Goal: Task Accomplishment & Management: Use online tool/utility

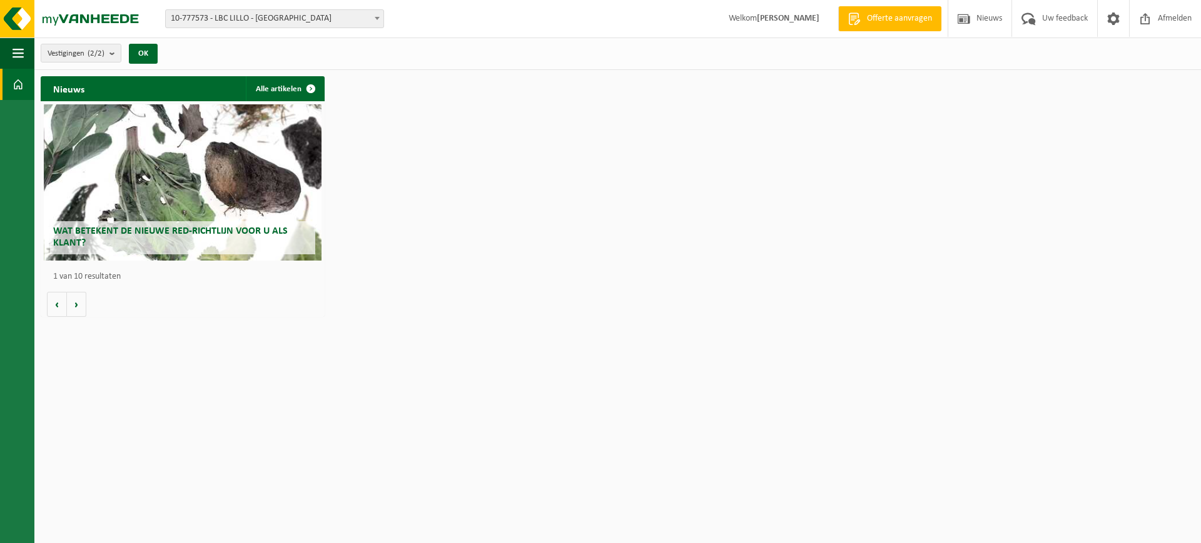
click at [255, 18] on span "10-777573 - LBC LILLO - [GEOGRAPHIC_DATA]" at bounding box center [275, 19] width 218 height 18
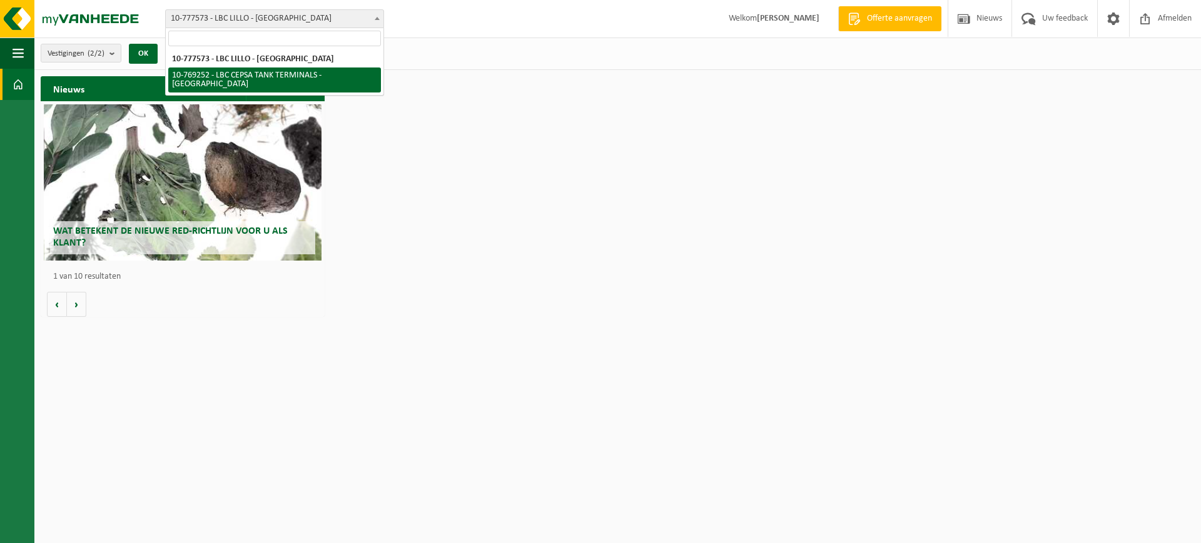
select select "14717"
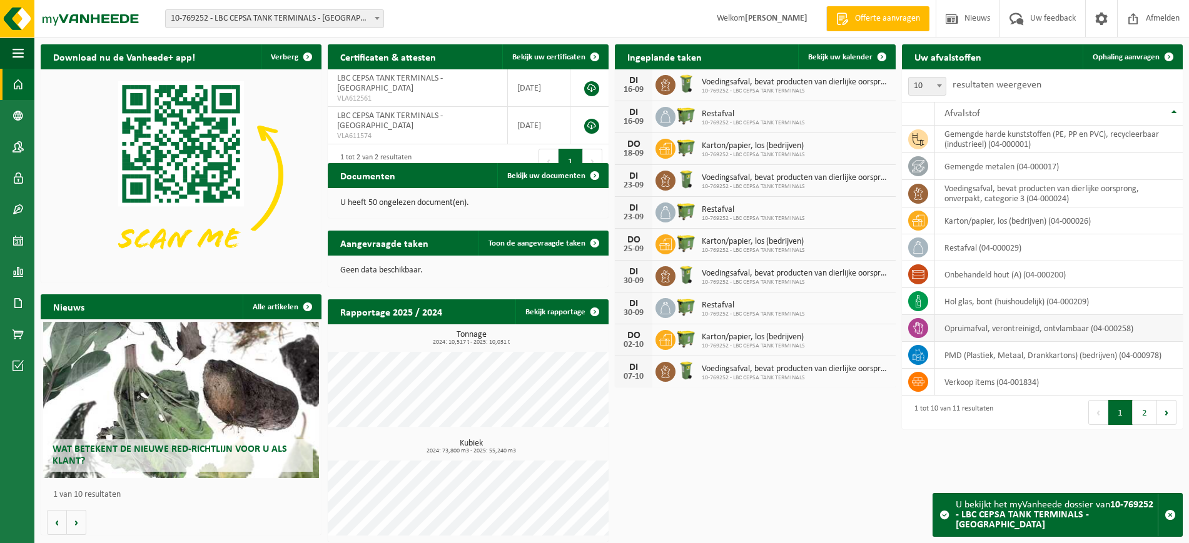
click at [1004, 326] on td "opruimafval, verontreinigd, ontvlambaar (04-000258)" at bounding box center [1059, 328] width 248 height 27
click at [1113, 59] on span "Ophaling aanvragen" at bounding box center [1126, 57] width 67 height 8
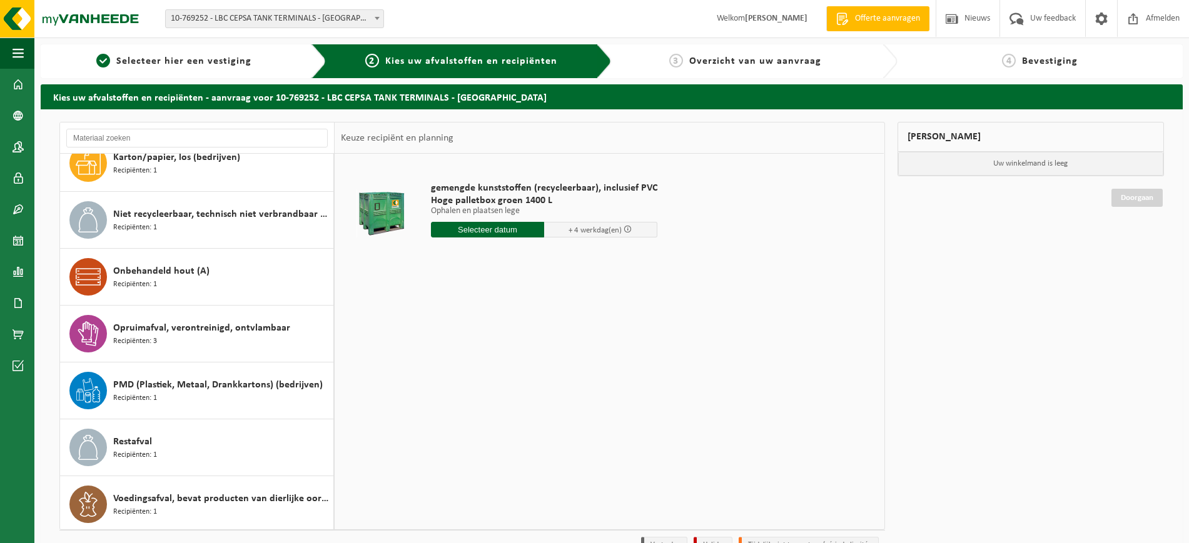
scroll to position [193, 0]
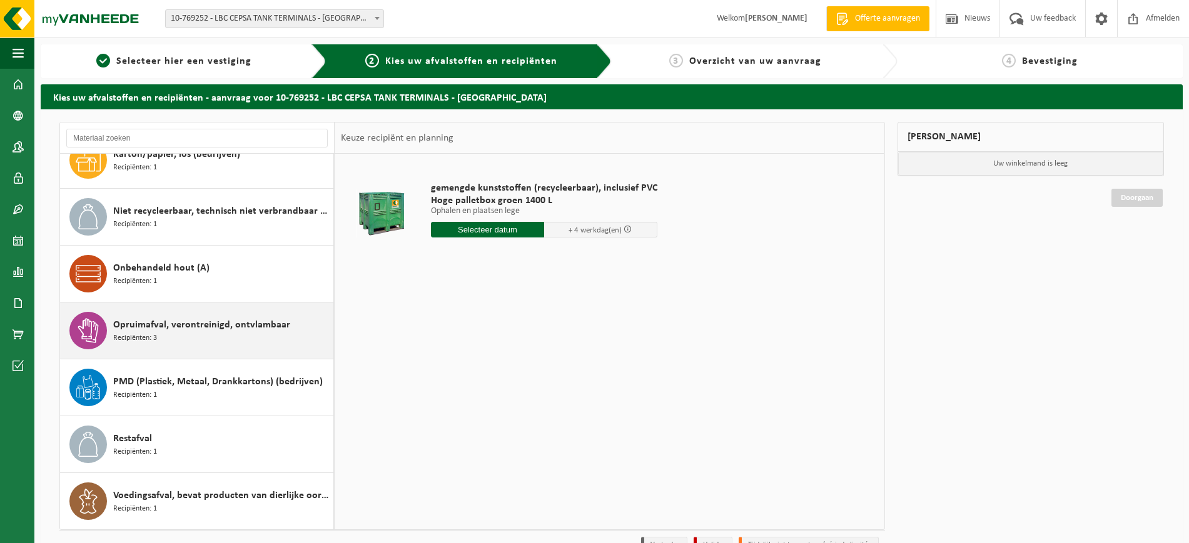
click at [137, 328] on span "Opruimafval, verontreinigd, ontvlambaar" at bounding box center [201, 325] width 177 height 15
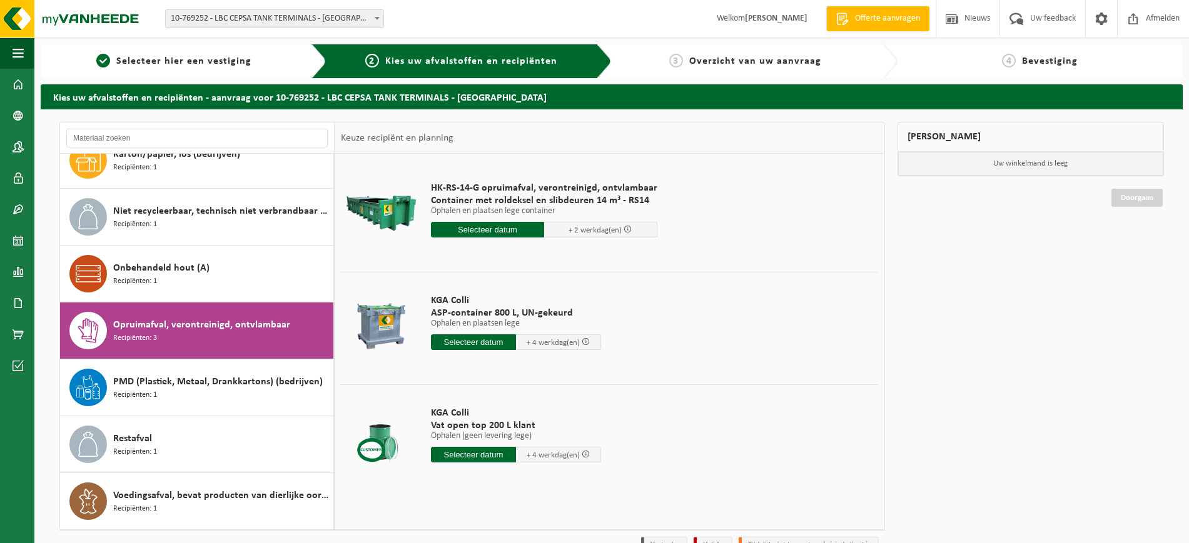
click at [471, 320] on p "Ophalen en plaatsen lege" at bounding box center [516, 324] width 170 height 9
click at [475, 344] on input "text" at bounding box center [473, 343] width 85 height 16
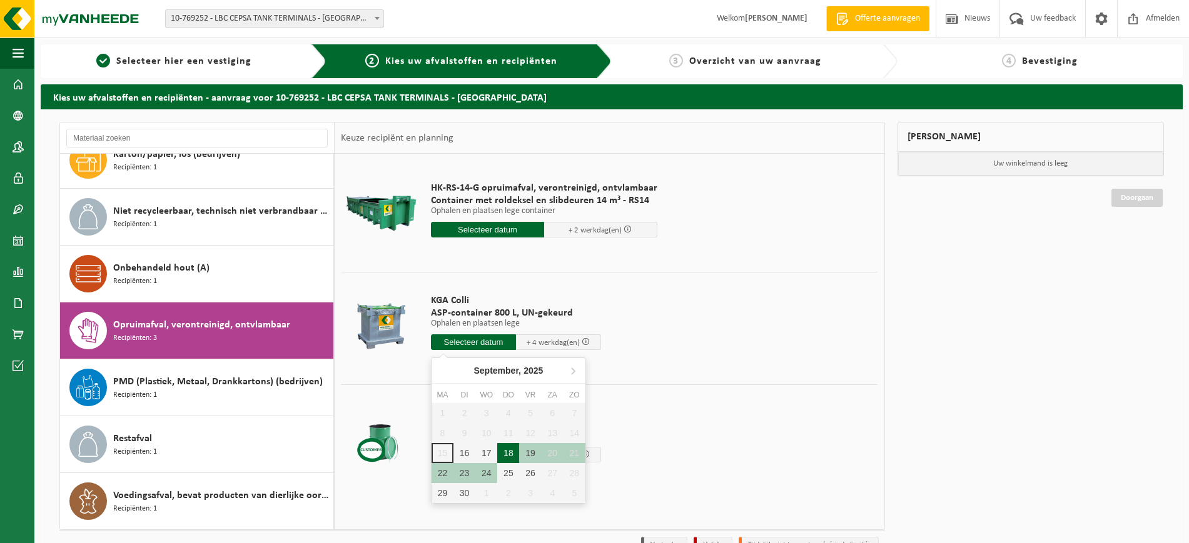
click at [512, 455] on div "18" at bounding box center [508, 453] width 22 height 20
type input "Van 2025-09-18"
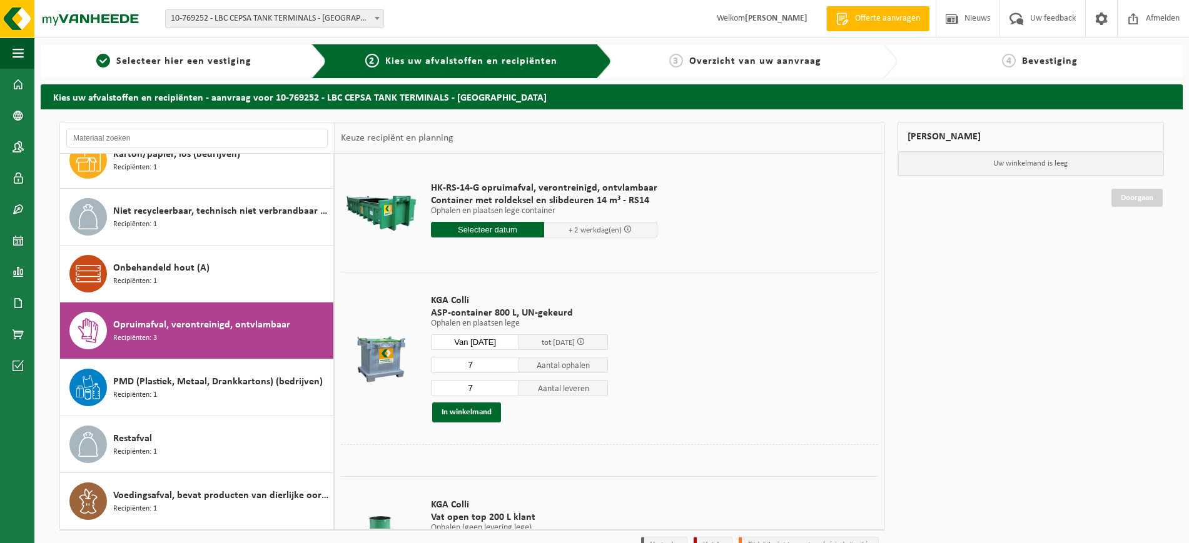
click at [492, 362] on input "7" at bounding box center [475, 365] width 89 height 16
click at [507, 365] on input "6" at bounding box center [475, 365] width 89 height 16
type input "5"
click at [507, 365] on input "5" at bounding box center [475, 365] width 89 height 16
click at [497, 381] on input "7" at bounding box center [475, 388] width 89 height 16
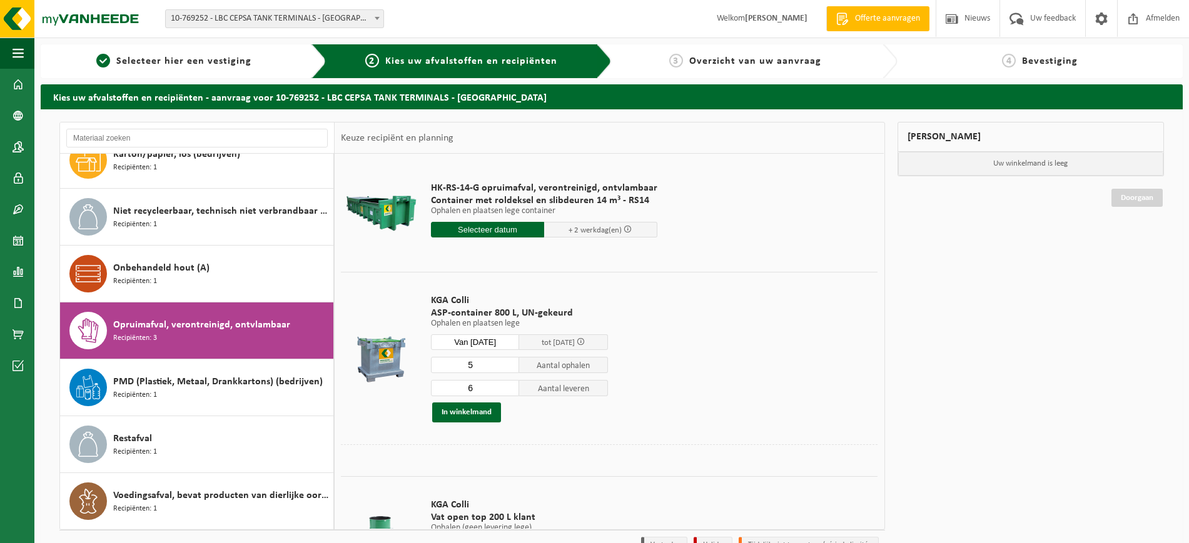
click at [508, 391] on input "6" at bounding box center [475, 388] width 89 height 16
type input "5"
click at [508, 391] on input "5" at bounding box center [475, 388] width 89 height 16
click at [473, 413] on button "In winkelmand" at bounding box center [466, 413] width 69 height 20
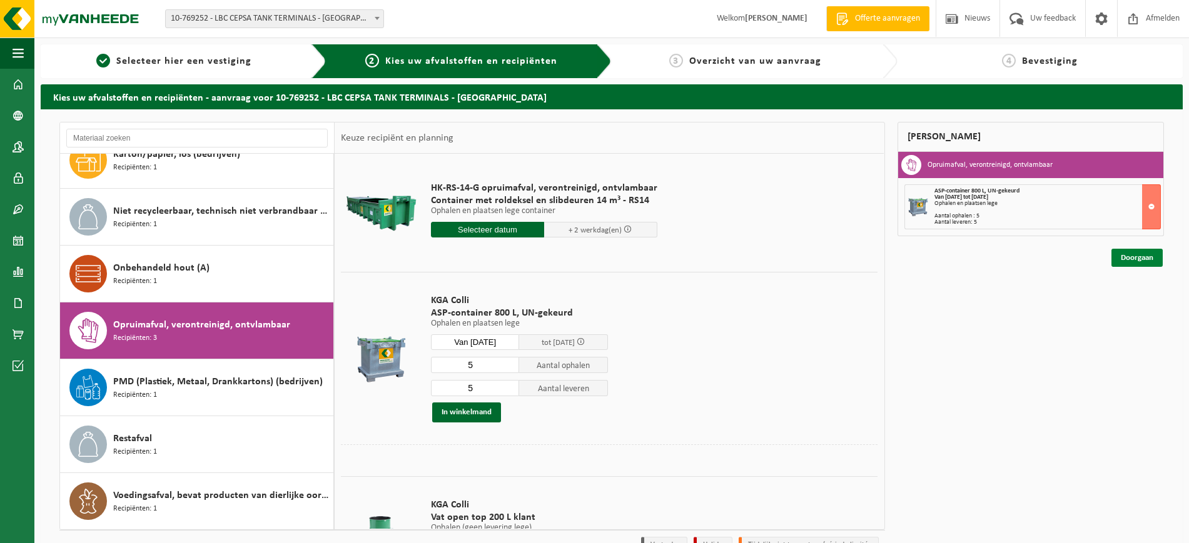
click at [1135, 257] on link "Doorgaan" at bounding box center [1136, 258] width 51 height 18
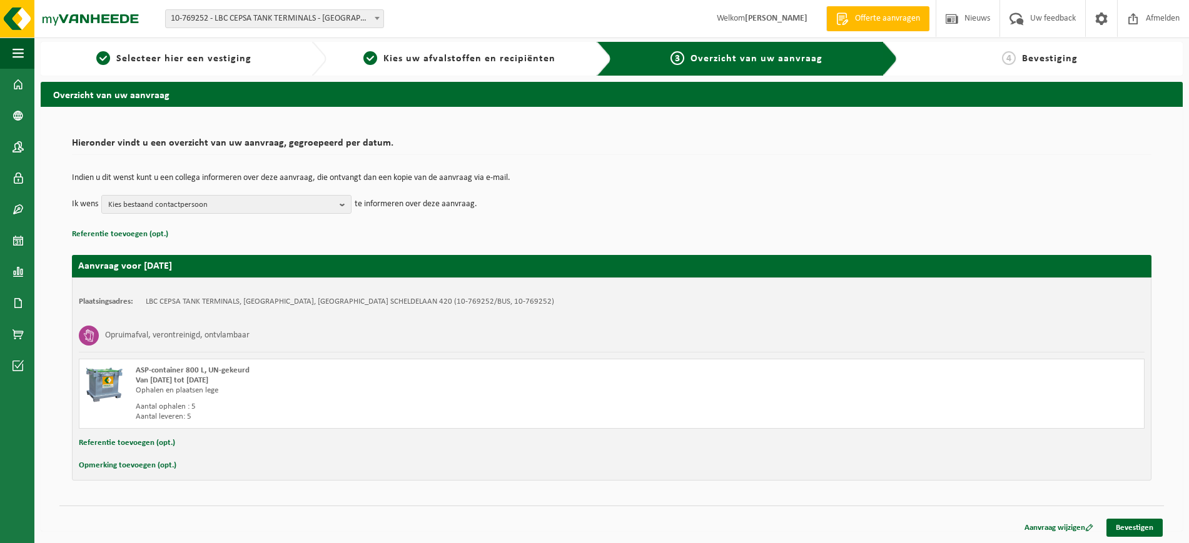
scroll to position [3, 0]
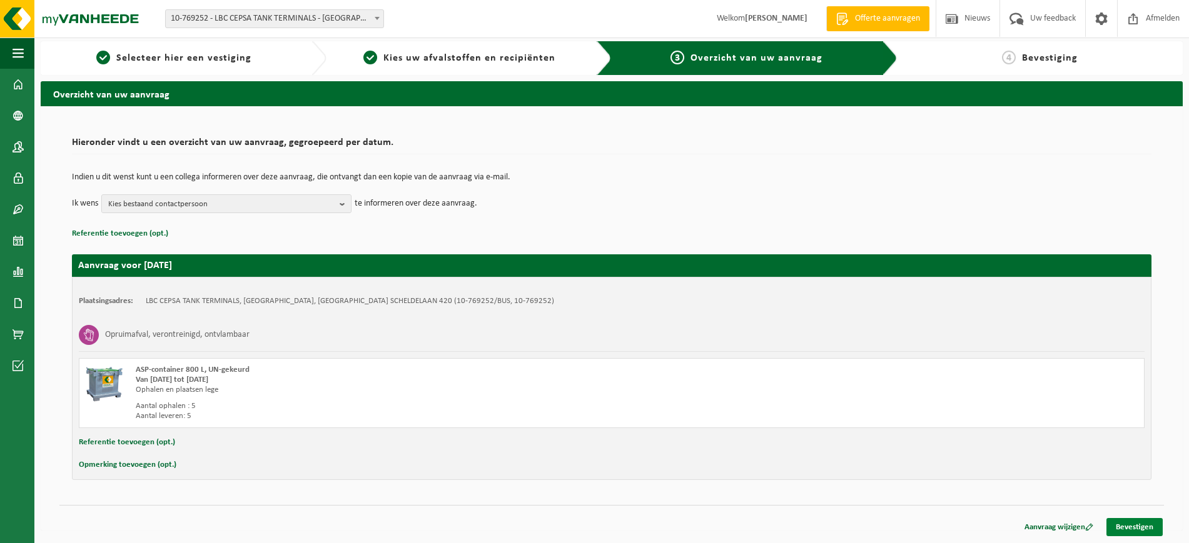
click at [1133, 525] on link "Bevestigen" at bounding box center [1134, 527] width 56 height 18
